Goal: Entertainment & Leisure: Consume media (video, audio)

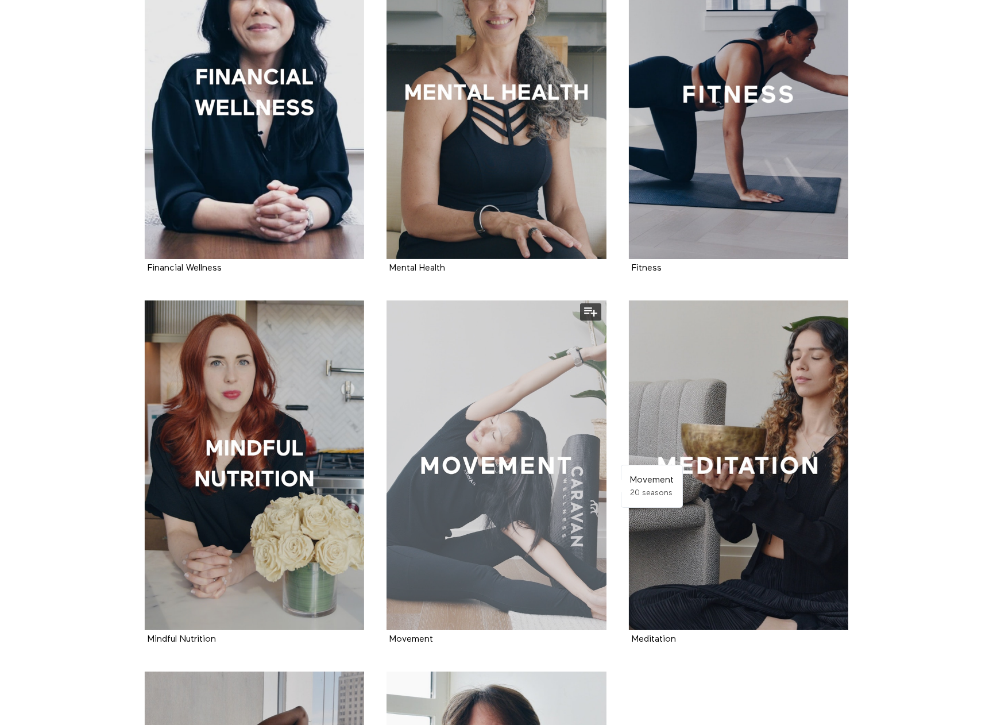
scroll to position [747, 0]
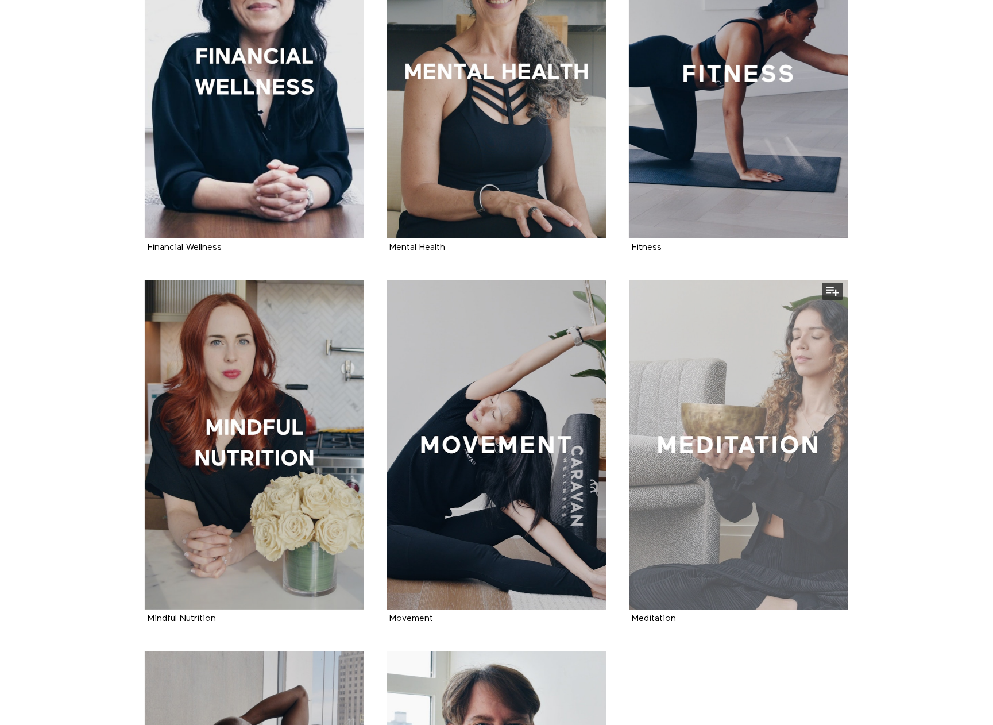
click at [757, 468] on div at bounding box center [739, 445] width 220 height 330
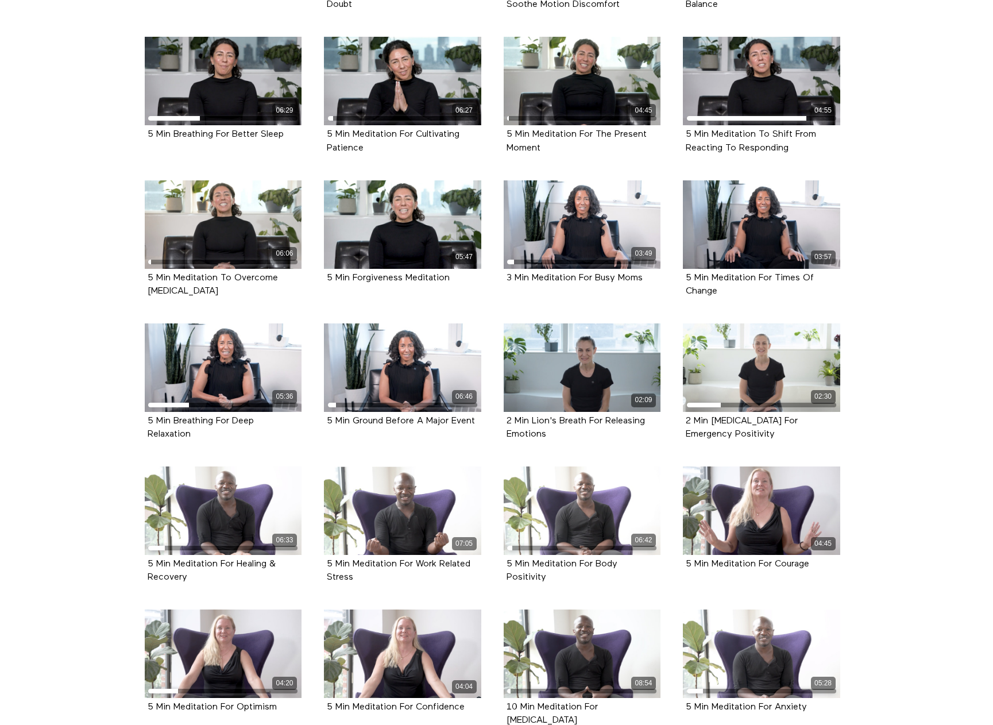
scroll to position [747, 0]
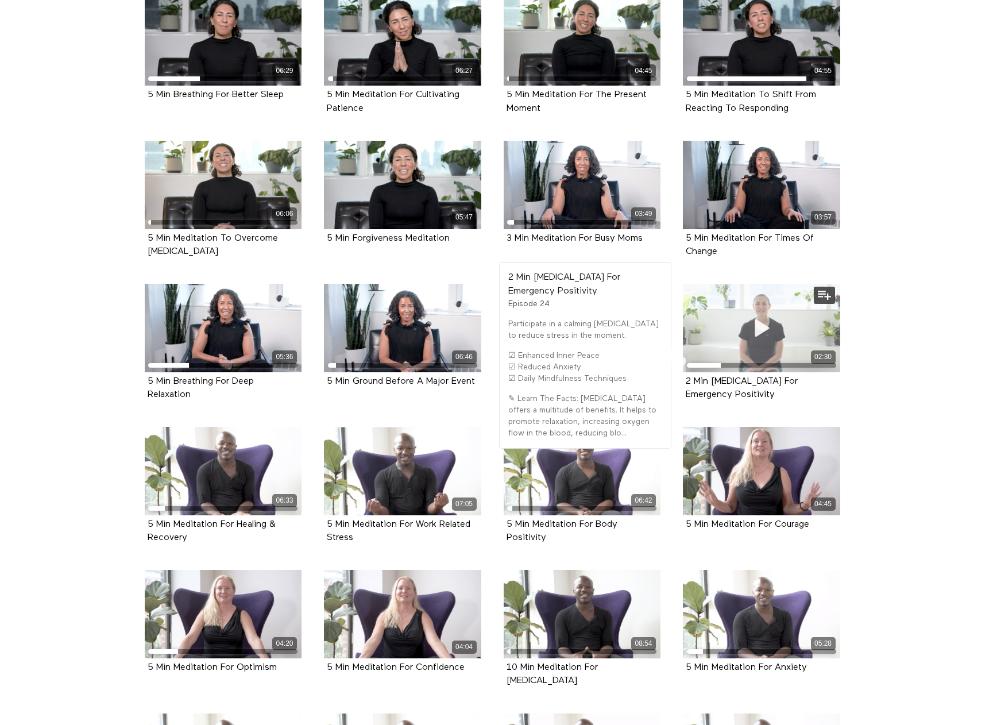
click at [777, 303] on div "02:30" at bounding box center [761, 328] width 157 height 88
